Goal: Task Accomplishment & Management: Manage account settings

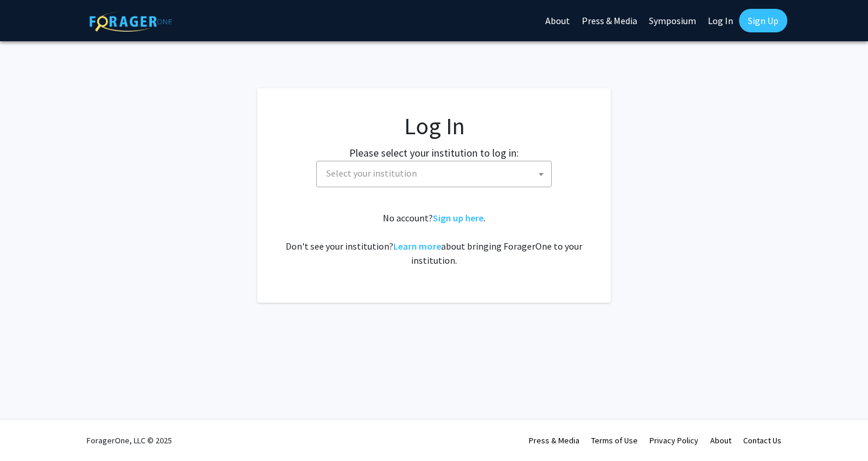
select select
click at [449, 169] on span "Select your institution" at bounding box center [436, 173] width 230 height 24
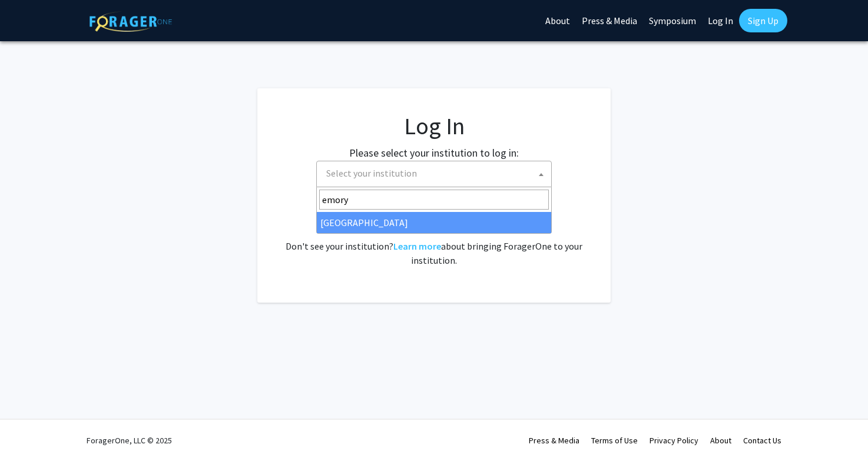
type input "emory"
select select "12"
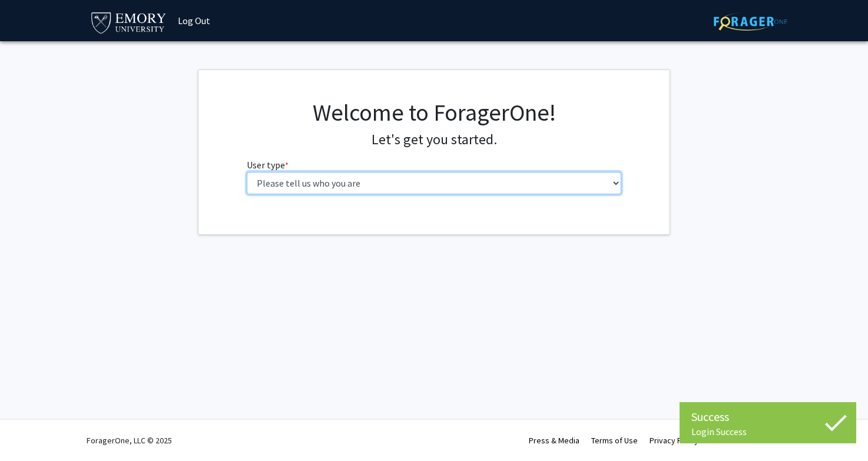
click at [297, 187] on select "Please tell us who you are Undergraduate Student Master's Student Doctoral Cand…" at bounding box center [434, 183] width 375 height 22
select select "5: faculty"
click at [247, 172] on select "Please tell us who you are Undergraduate Student Master's Student Doctoral Cand…" at bounding box center [434, 183] width 375 height 22
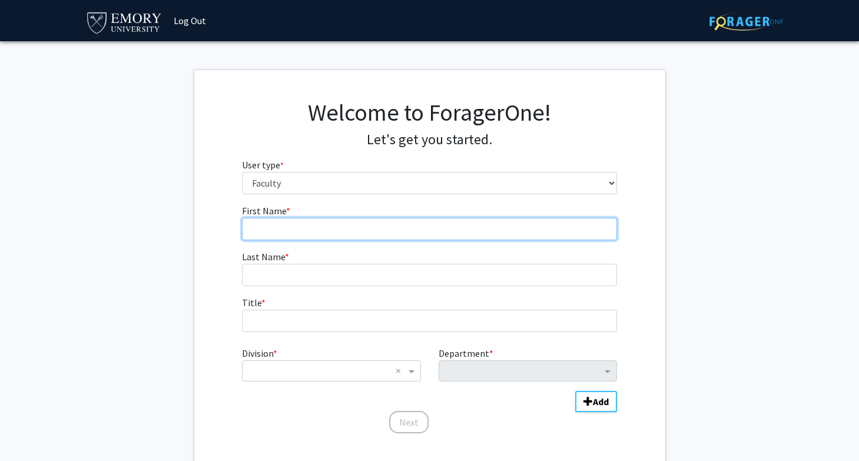
click at [421, 230] on input "First Name * required" at bounding box center [429, 229] width 375 height 22
type input "[PERSON_NAME]"
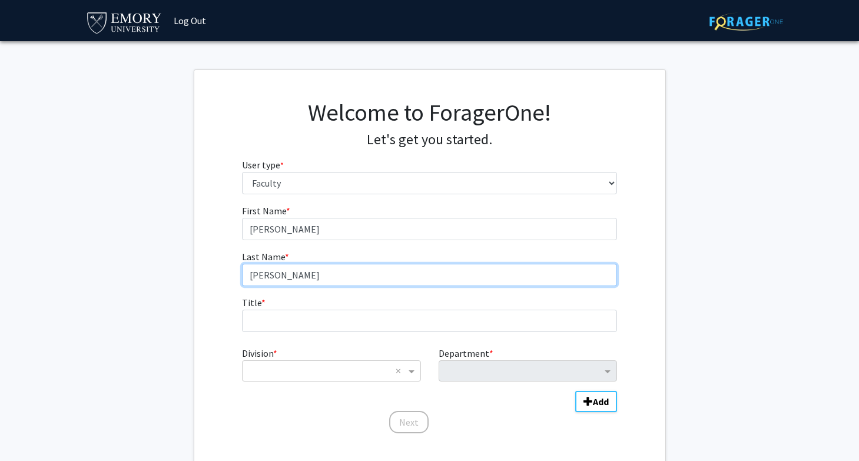
type input "[PERSON_NAME]"
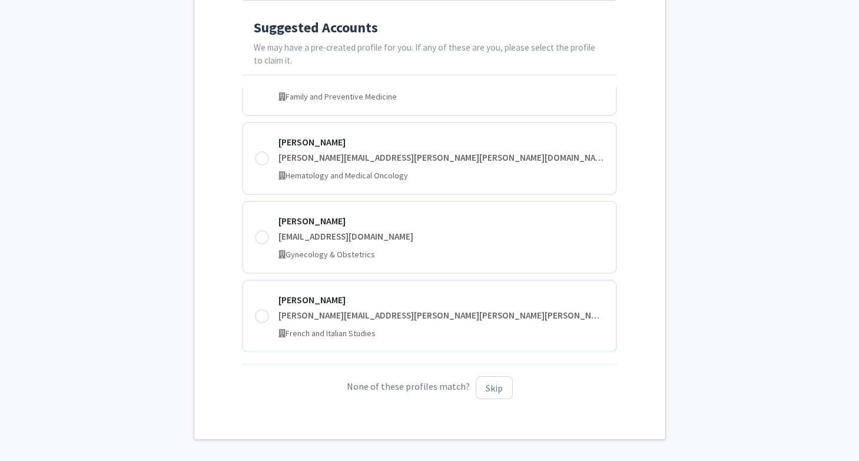
scroll to position [289, 0]
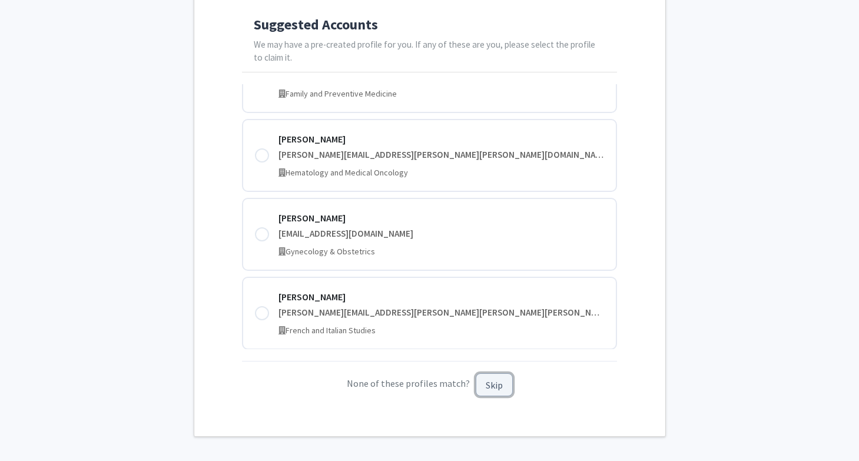
click at [494, 386] on button "Skip" at bounding box center [494, 384] width 37 height 23
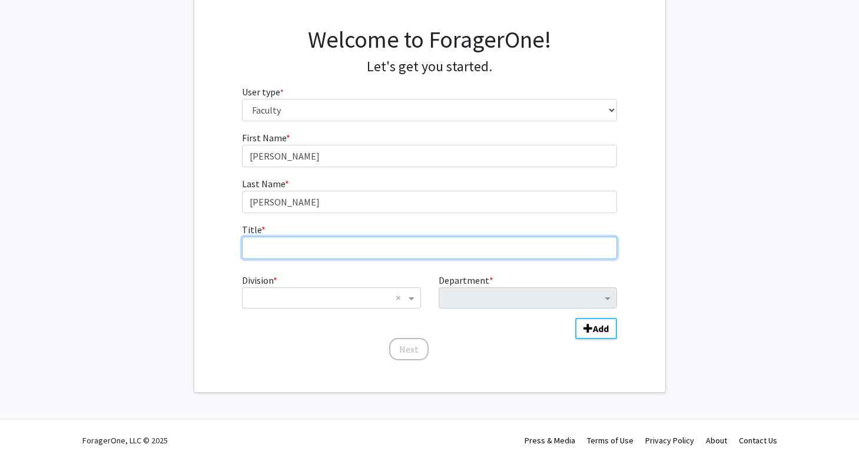
click at [352, 254] on input "Title * required" at bounding box center [429, 248] width 375 height 22
type input "Associate Professor"
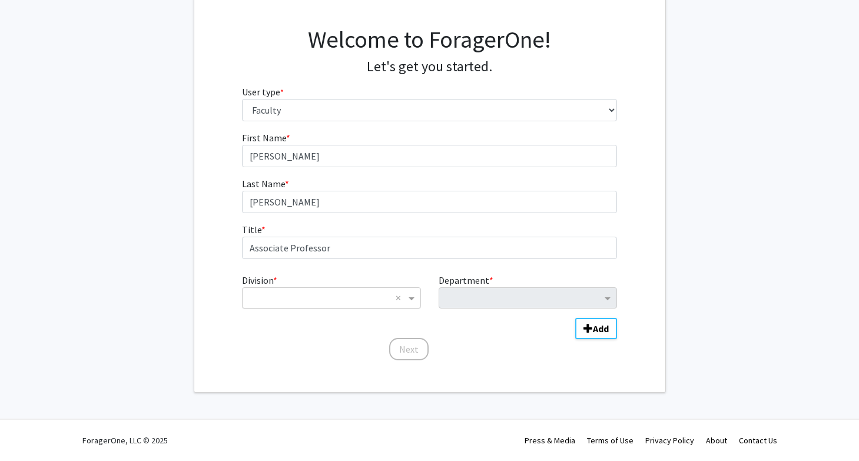
click at [263, 301] on input "Division" at bounding box center [319, 298] width 142 height 14
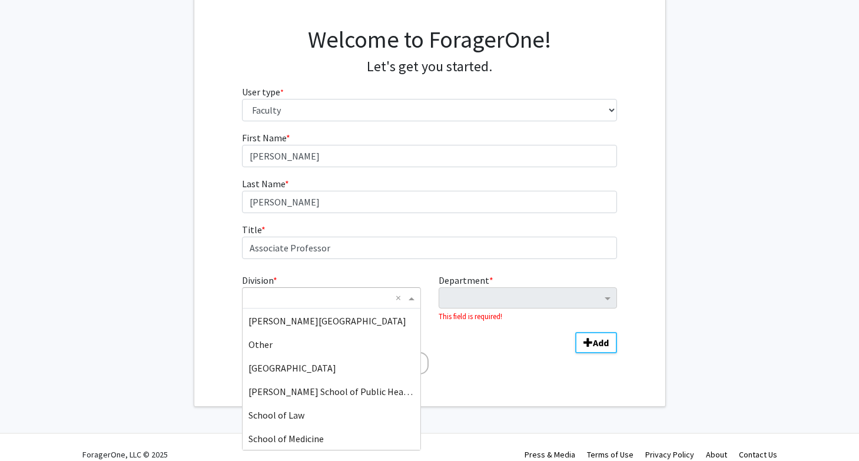
scroll to position [71, 0]
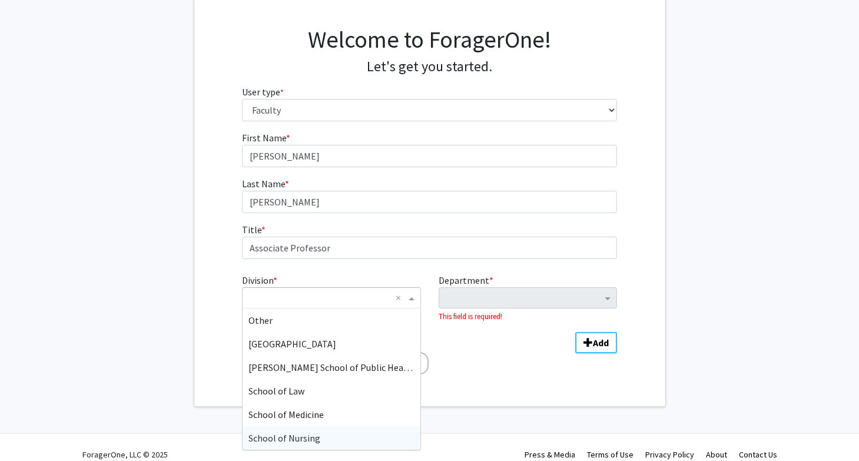
click at [282, 435] on span "School of Nursing" at bounding box center [284, 438] width 72 height 12
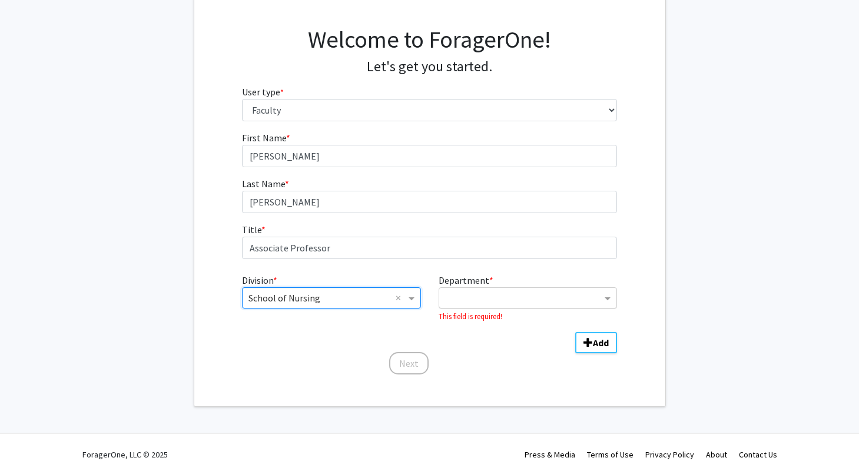
click at [493, 299] on input "Department" at bounding box center [523, 298] width 157 height 14
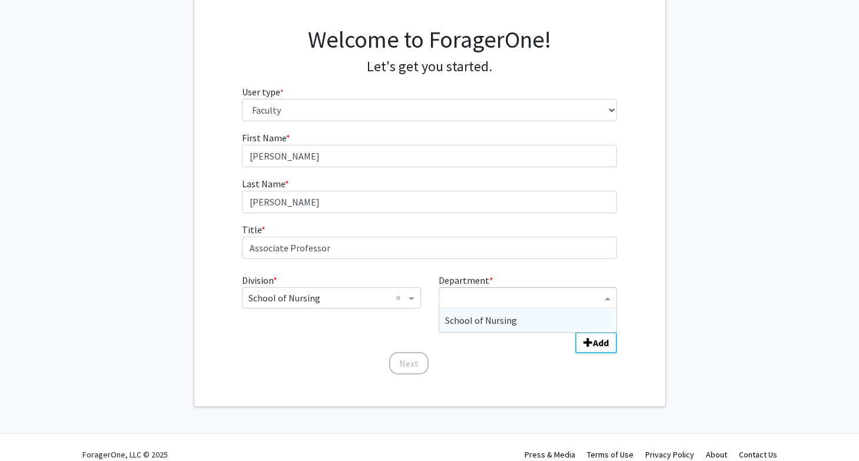
click at [486, 323] on span "School of Nursing" at bounding box center [481, 320] width 72 height 12
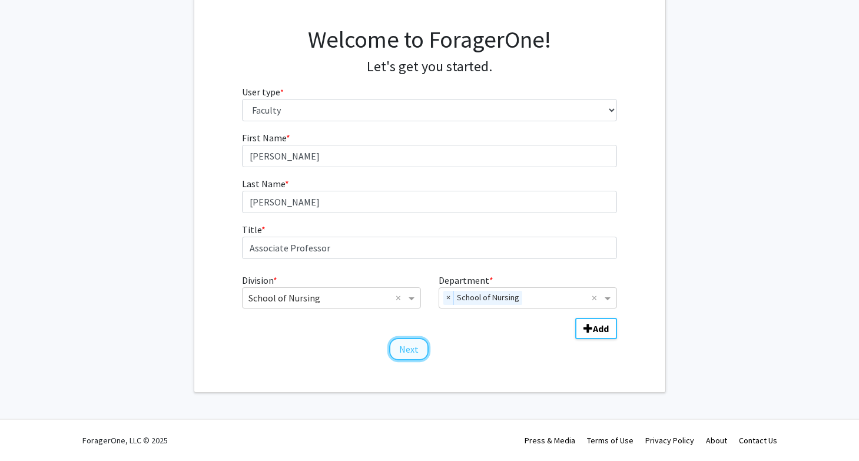
click at [416, 352] on button "Next" at bounding box center [408, 349] width 39 height 22
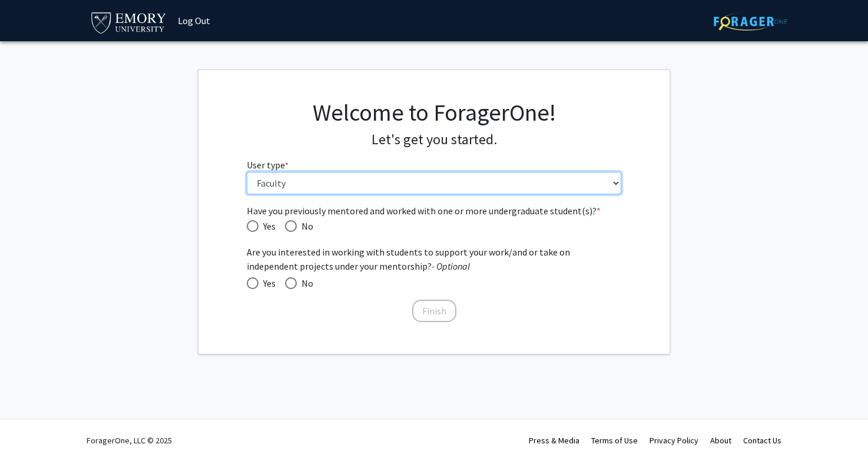
click at [480, 187] on select "Please tell us who you are Undergraduate Student Master's Student Doctoral Cand…" at bounding box center [434, 183] width 375 height 22
click at [247, 172] on select "Please tell us who you are Undergraduate Student Master's Student Doctoral Cand…" at bounding box center [434, 183] width 375 height 22
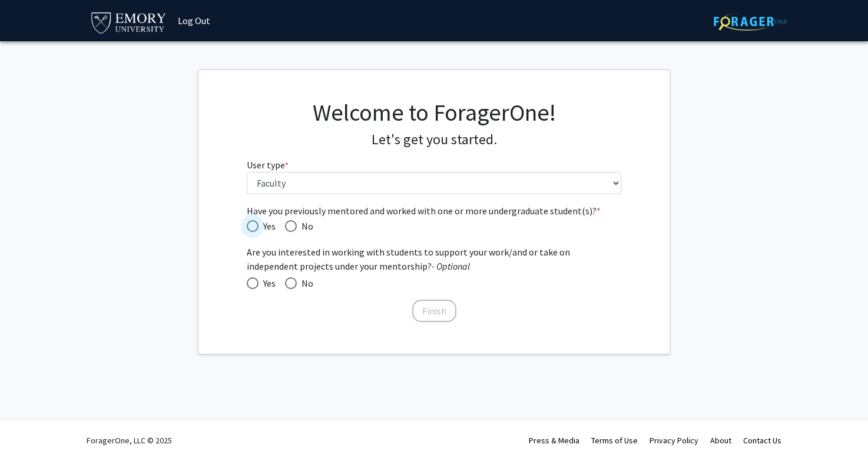
click at [256, 226] on span "Have you previously mentored and worked with one or more undergraduate student(…" at bounding box center [253, 226] width 12 height 12
click at [256, 226] on input "Yes" at bounding box center [253, 226] width 12 height 12
radio input "true"
click at [429, 316] on button "Finish" at bounding box center [434, 311] width 44 height 22
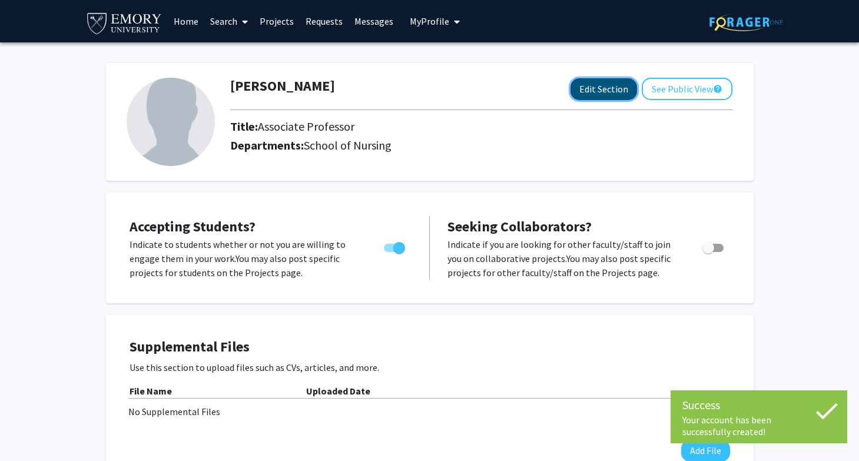
click at [607, 96] on button "Edit Section" at bounding box center [604, 89] width 67 height 22
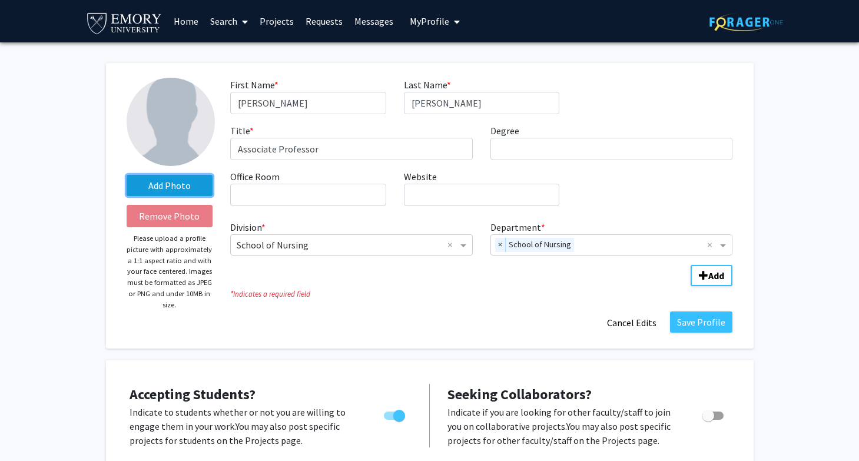
click at [184, 185] on label "Add Photo" at bounding box center [170, 185] width 87 height 21
click at [0, 0] on input "Add Photo" at bounding box center [0, 0] width 0 height 0
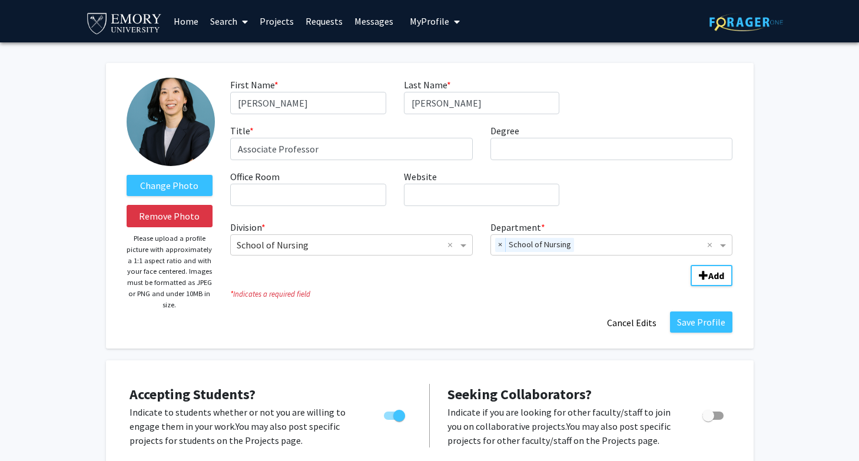
drag, startPoint x: 172, startPoint y: 120, endPoint x: 253, endPoint y: 101, distance: 83.4
click at [531, 151] on input "Degree required" at bounding box center [611, 149] width 243 height 22
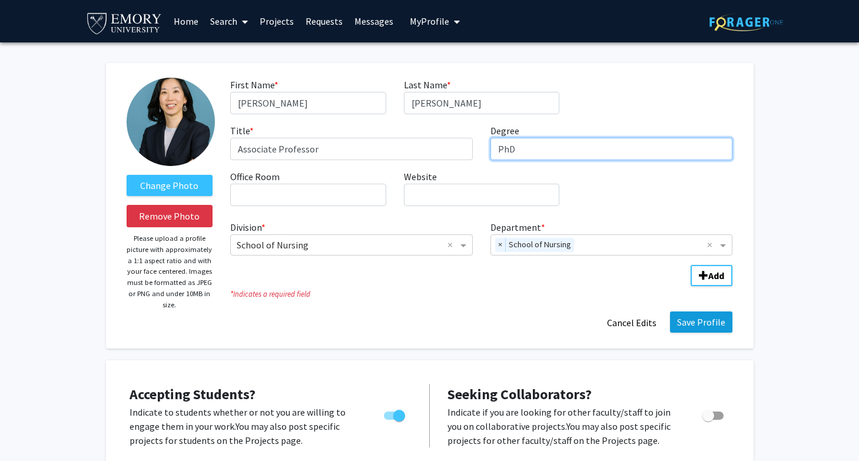
type input "PhD"
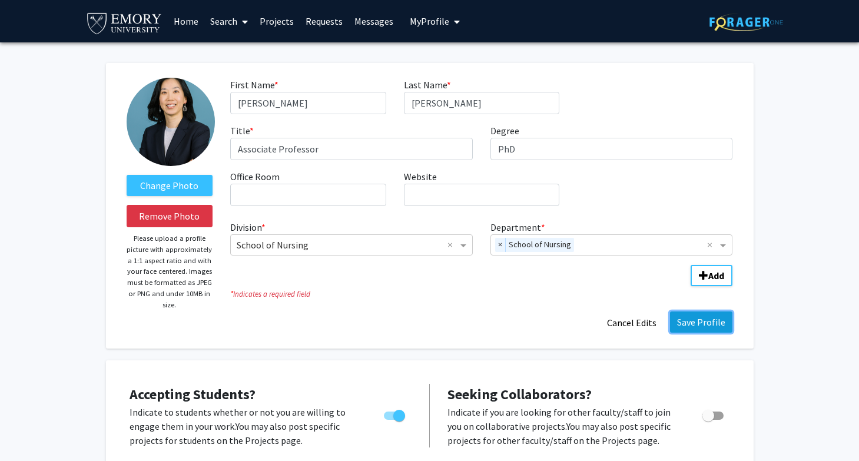
click at [684, 323] on button "Save Profile" at bounding box center [701, 321] width 62 height 21
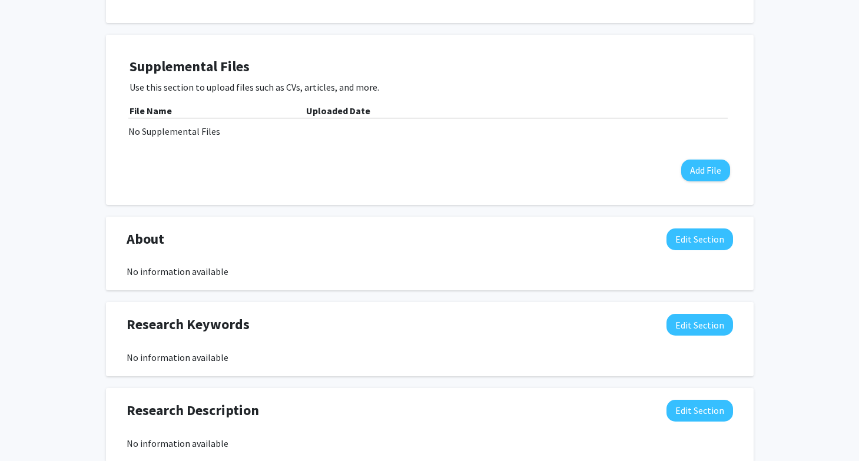
scroll to position [322, 0]
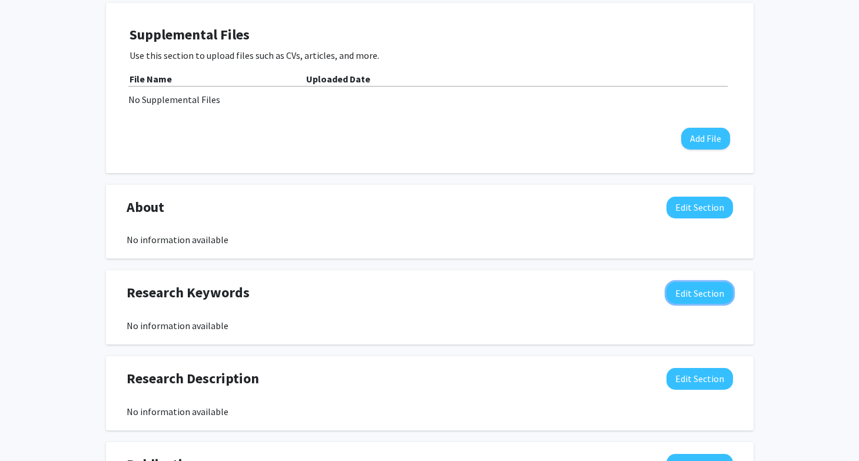
click at [708, 297] on button "Edit Section" at bounding box center [700, 293] width 67 height 22
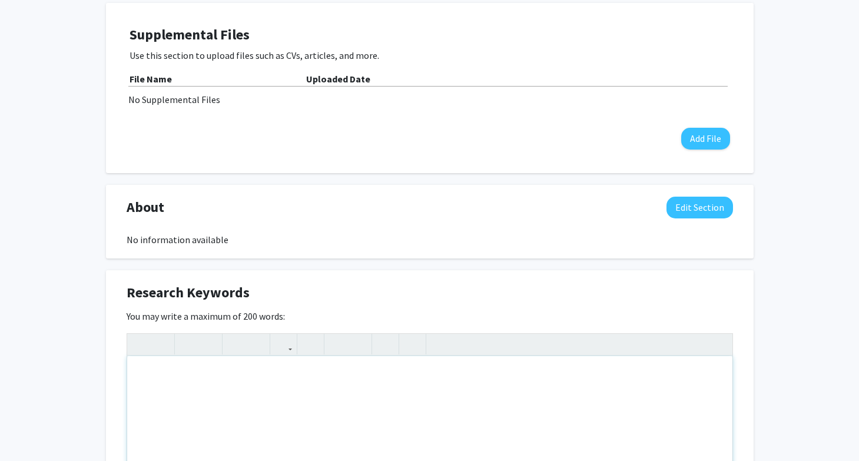
click at [538, 386] on div "Note to users with screen readers: Please deactivate our accessibility plugin f…" at bounding box center [429, 444] width 605 height 177
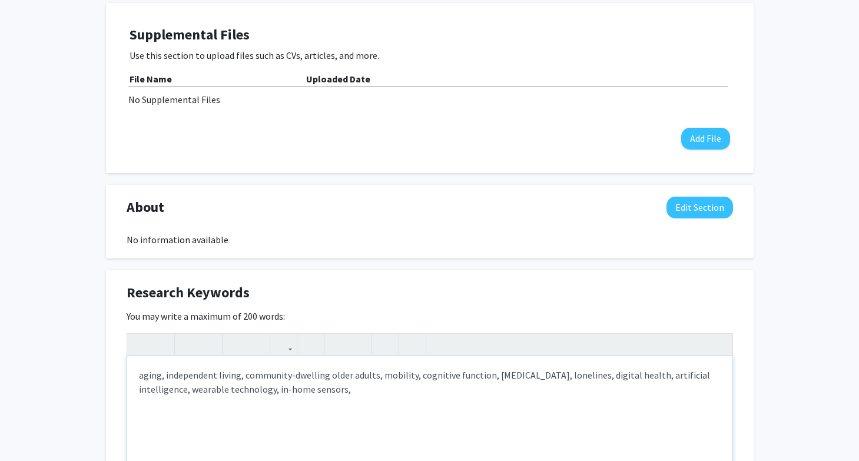
click at [584, 378] on div "aging, independent living, community-dwelling older adults, mobility, cognitive…" at bounding box center [429, 444] width 605 height 177
click at [517, 382] on div "aging, independent living, community-dwelling older adults, mobility, cognitive…" at bounding box center [429, 444] width 605 height 177
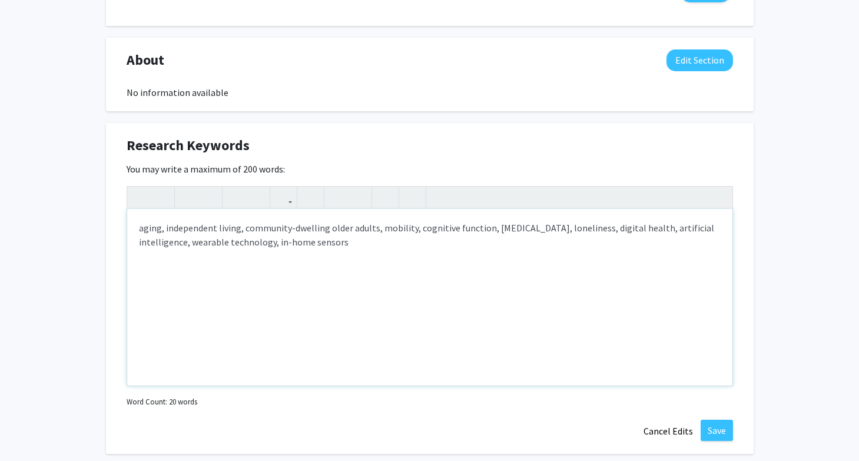
scroll to position [471, 0]
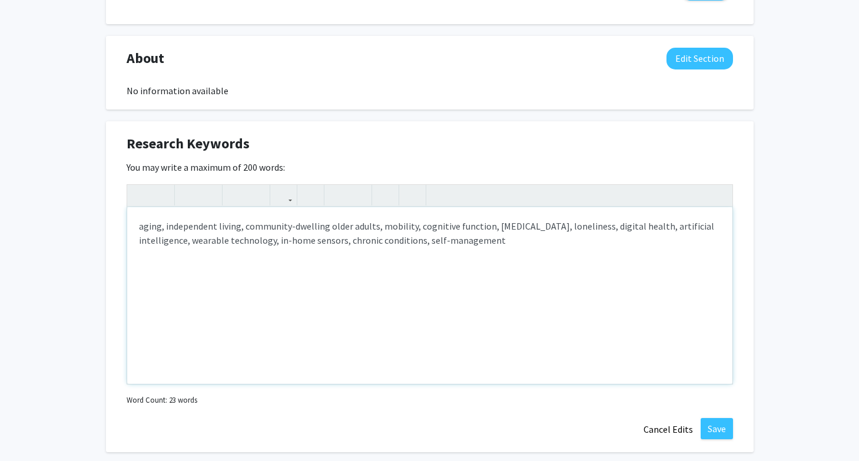
type textarea "aging, independent living, community-dwelling older adults, mobility, cognitive…"
click at [716, 432] on button "Save" at bounding box center [717, 428] width 32 height 21
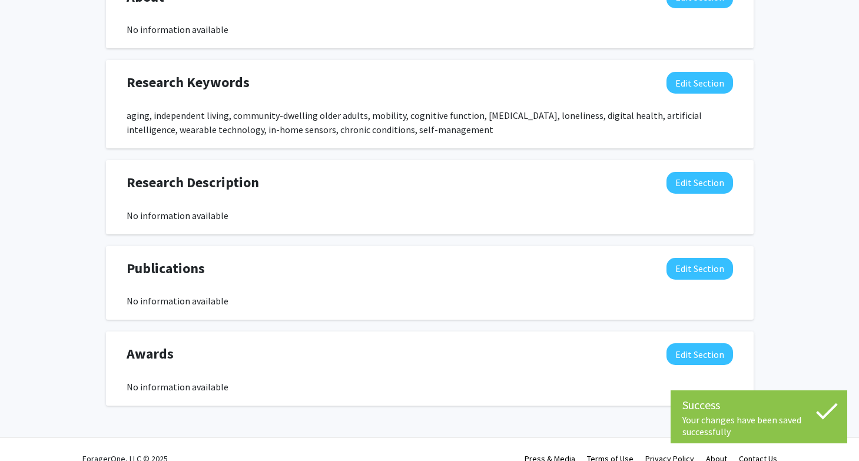
scroll to position [534, 0]
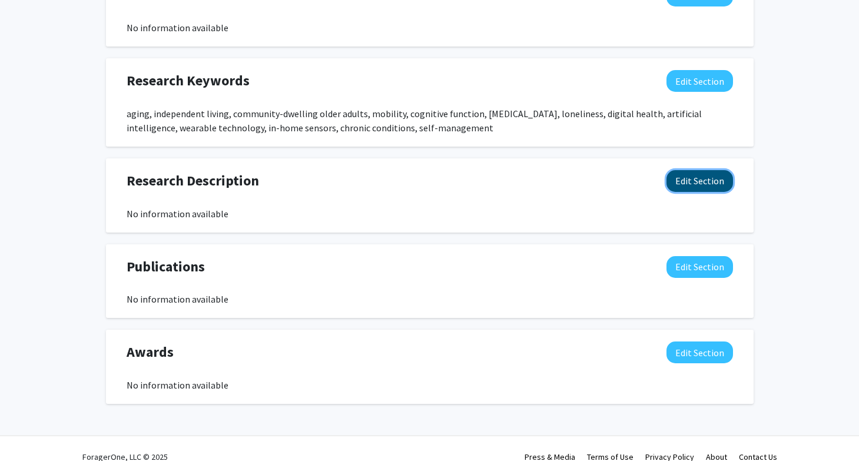
click at [721, 184] on button "Edit Section" at bounding box center [700, 181] width 67 height 22
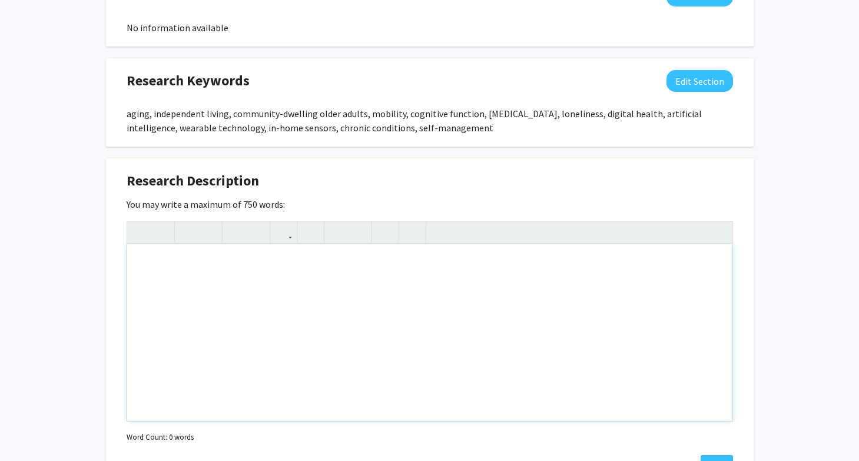
click at [329, 259] on div "Note to users with screen readers: Please deactivate our accessibility plugin f…" at bounding box center [429, 332] width 605 height 177
paste div "Note to users with screen readers: Please deactivate our accessibility plugin f…"
type textarea "<p>Her program of research is directed toward developing, applying, and evaluat…"
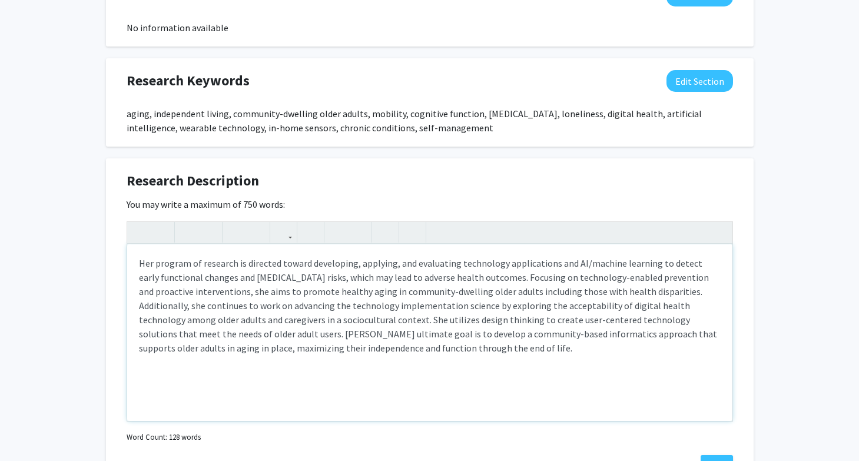
click at [155, 261] on p "Her program of research is directed toward developing, applying, and evaluating…" at bounding box center [430, 305] width 582 height 99
click at [247, 291] on p "My program of research is directed toward developing, applying, and evaluating …" at bounding box center [430, 305] width 582 height 99
click at [717, 291] on p "My program of research is directed toward developing, applying, and evaluating …" at bounding box center [430, 305] width 582 height 99
click at [178, 301] on p "My program of research is directed toward developing, applying, and evaluating …" at bounding box center [430, 305] width 582 height 99
click at [340, 319] on p "My program of research is directed toward developing, applying, and evaluating …" at bounding box center [430, 305] width 582 height 99
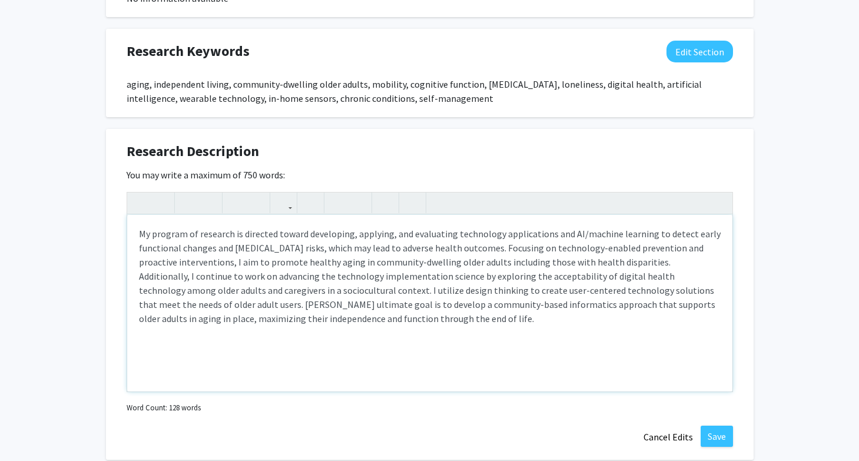
scroll to position [572, 0]
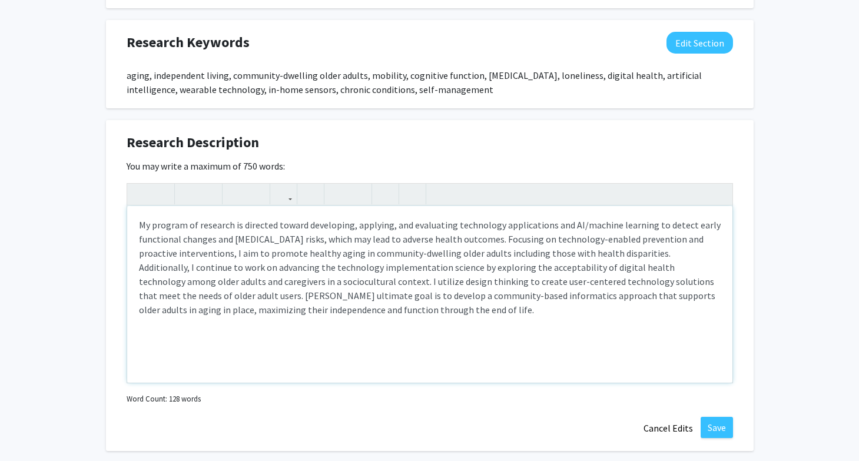
click at [188, 297] on p "My program of research is directed toward developing, applying, and evaluating …" at bounding box center [430, 267] width 582 height 99
drag, startPoint x: 188, startPoint y: 297, endPoint x: 231, endPoint y: 290, distance: 43.6
click at [231, 290] on p "My program of research is directed toward developing, applying, and evaluating …" at bounding box center [430, 267] width 582 height 99
type textarea "<p>My program of research is directed toward developing, applying, and evaluati…"
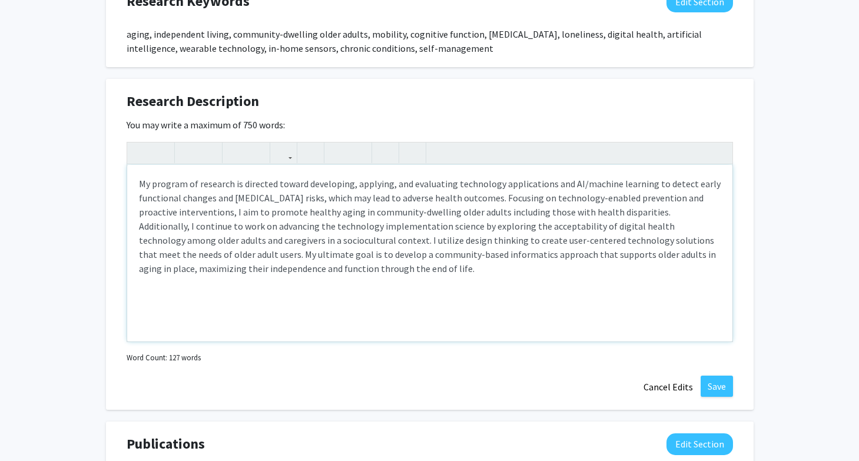
scroll to position [619, 0]
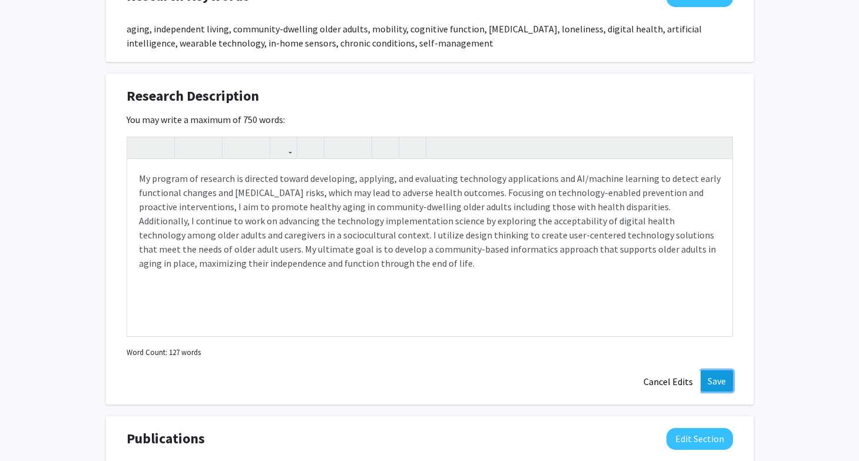
click at [725, 383] on button "Save" at bounding box center [717, 380] width 32 height 21
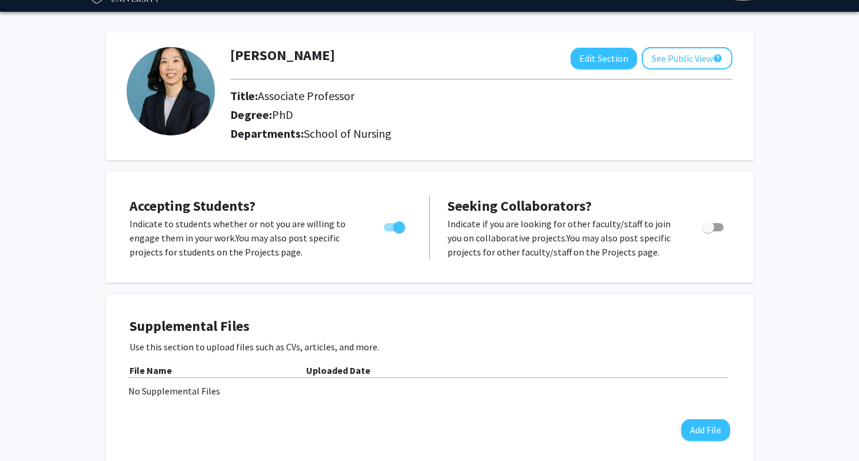
scroll to position [0, 0]
